Goal: Task Accomplishment & Management: Use online tool/utility

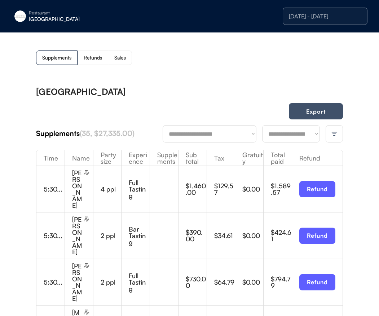
click at [320, 111] on button "Export" at bounding box center [316, 111] width 54 height 16
drag, startPoint x: 299, startPoint y: 80, endPoint x: 301, endPoint y: 108, distance: 27.9
click at [290, 139] on select "**********" at bounding box center [291, 133] width 58 height 17
click at [43, 11] on div "Restaurant" at bounding box center [74, 13] width 91 height 4
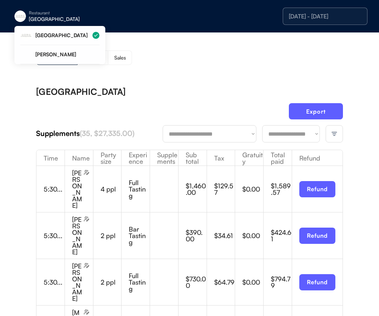
click at [41, 17] on div "[GEOGRAPHIC_DATA]" at bounding box center [74, 19] width 91 height 5
click at [55, 54] on div "[PERSON_NAME]" at bounding box center [67, 54] width 64 height 5
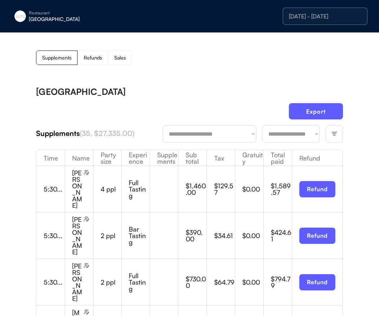
click at [188, 62] on div "Supplements Refunds Sales" at bounding box center [189, 58] width 307 height 14
click at [337, 132] on img at bounding box center [334, 134] width 6 height 6
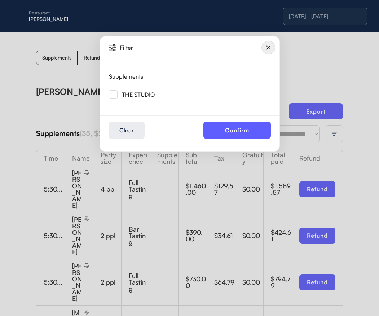
click at [131, 92] on div "THE STUDIO" at bounding box center [138, 95] width 33 height 6
click at [115, 94] on img at bounding box center [113, 94] width 9 height 9
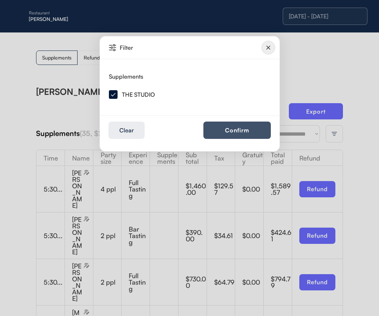
click at [226, 129] on button "Confirm" at bounding box center [238, 130] width 68 height 17
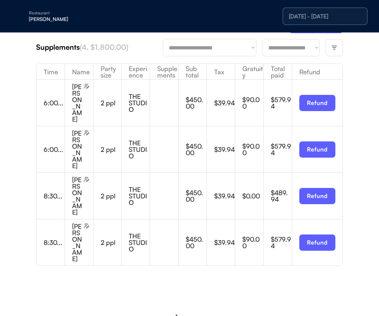
scroll to position [70, 0]
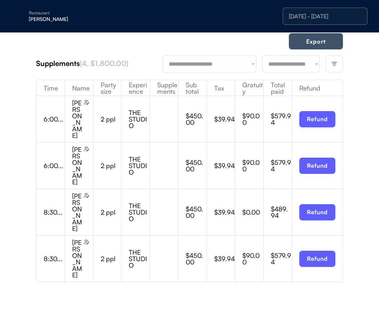
click at [320, 41] on button "Export" at bounding box center [316, 41] width 54 height 16
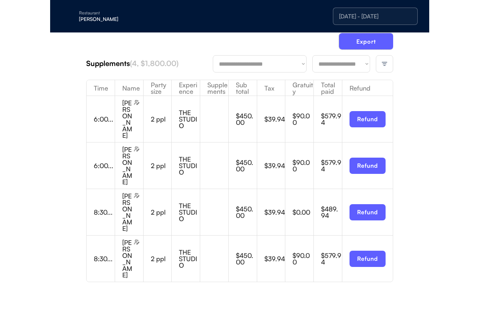
scroll to position [48, 0]
